Goal: Task Accomplishment & Management: Use online tool/utility

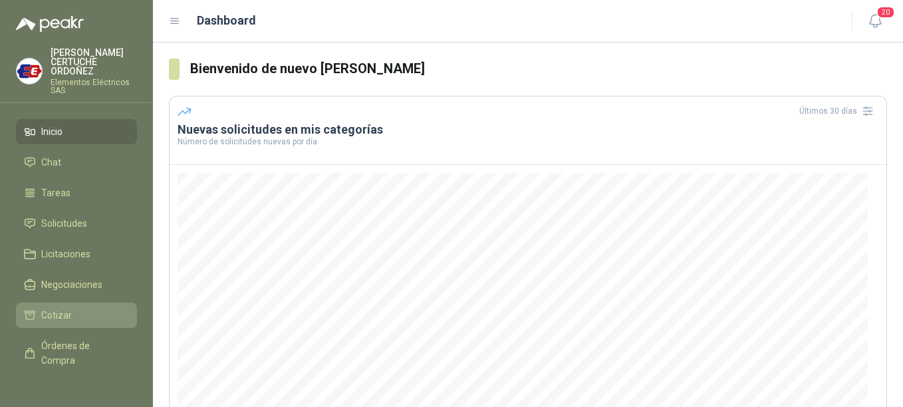
click at [73, 309] on li "Cotizar" at bounding box center [76, 315] width 105 height 15
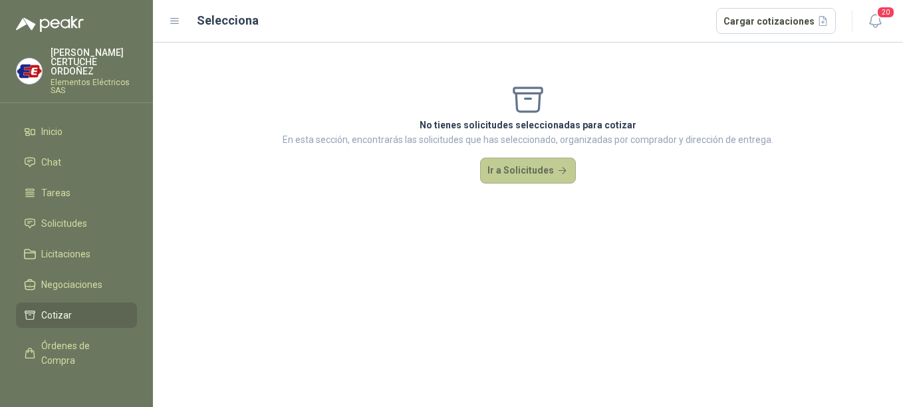
click at [544, 170] on button "Ir a Solicitudes" at bounding box center [528, 171] width 96 height 27
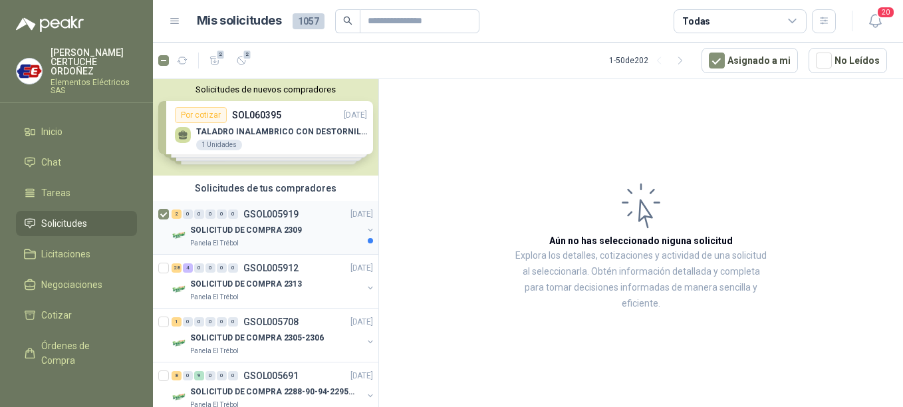
click at [247, 226] on p "SOLICITUD DE COMPRA 2309" at bounding box center [246, 230] width 112 height 13
